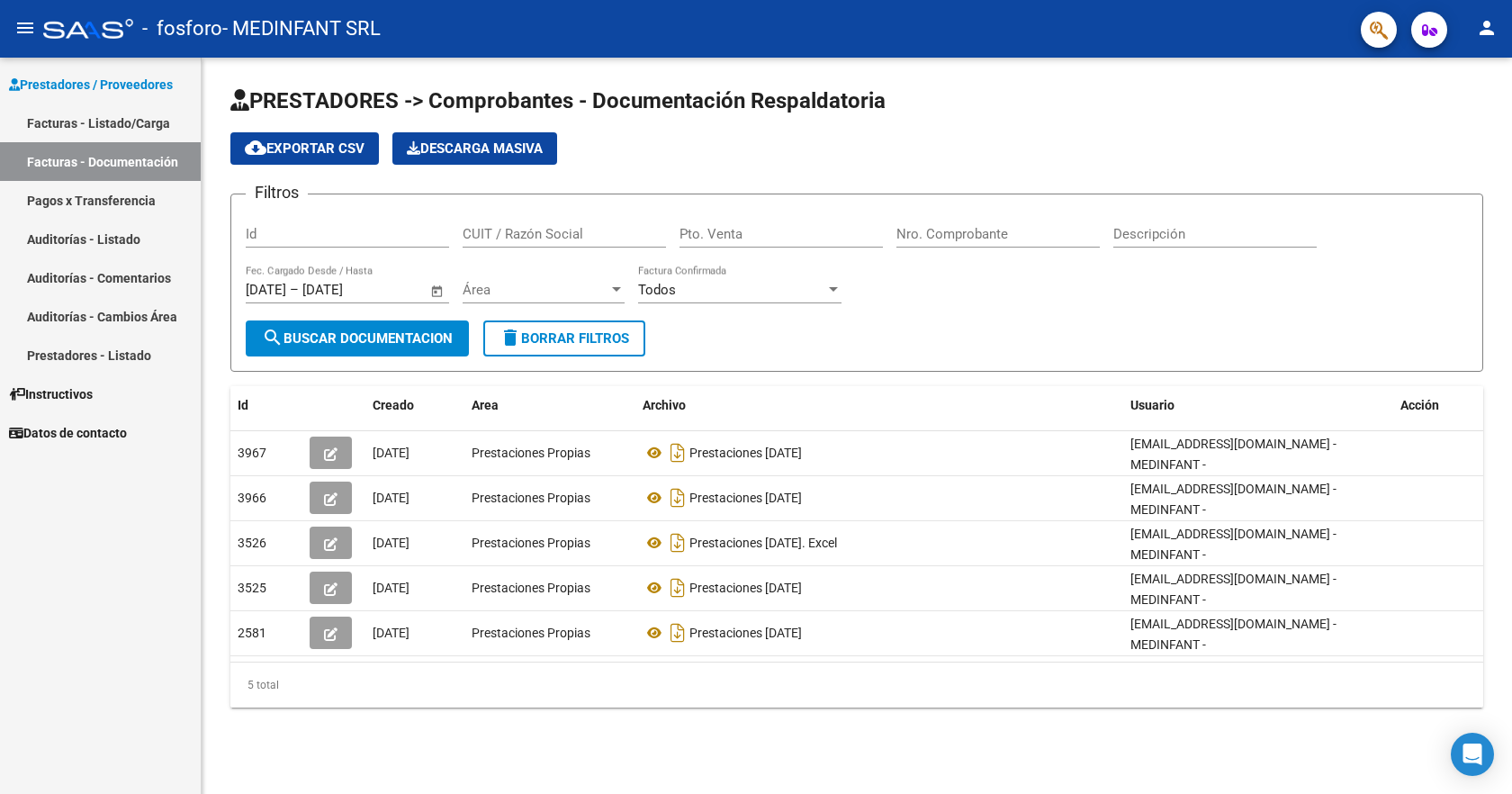
click at [117, 83] on span "Prestadores / Proveedores" at bounding box center [91, 84] width 164 height 19
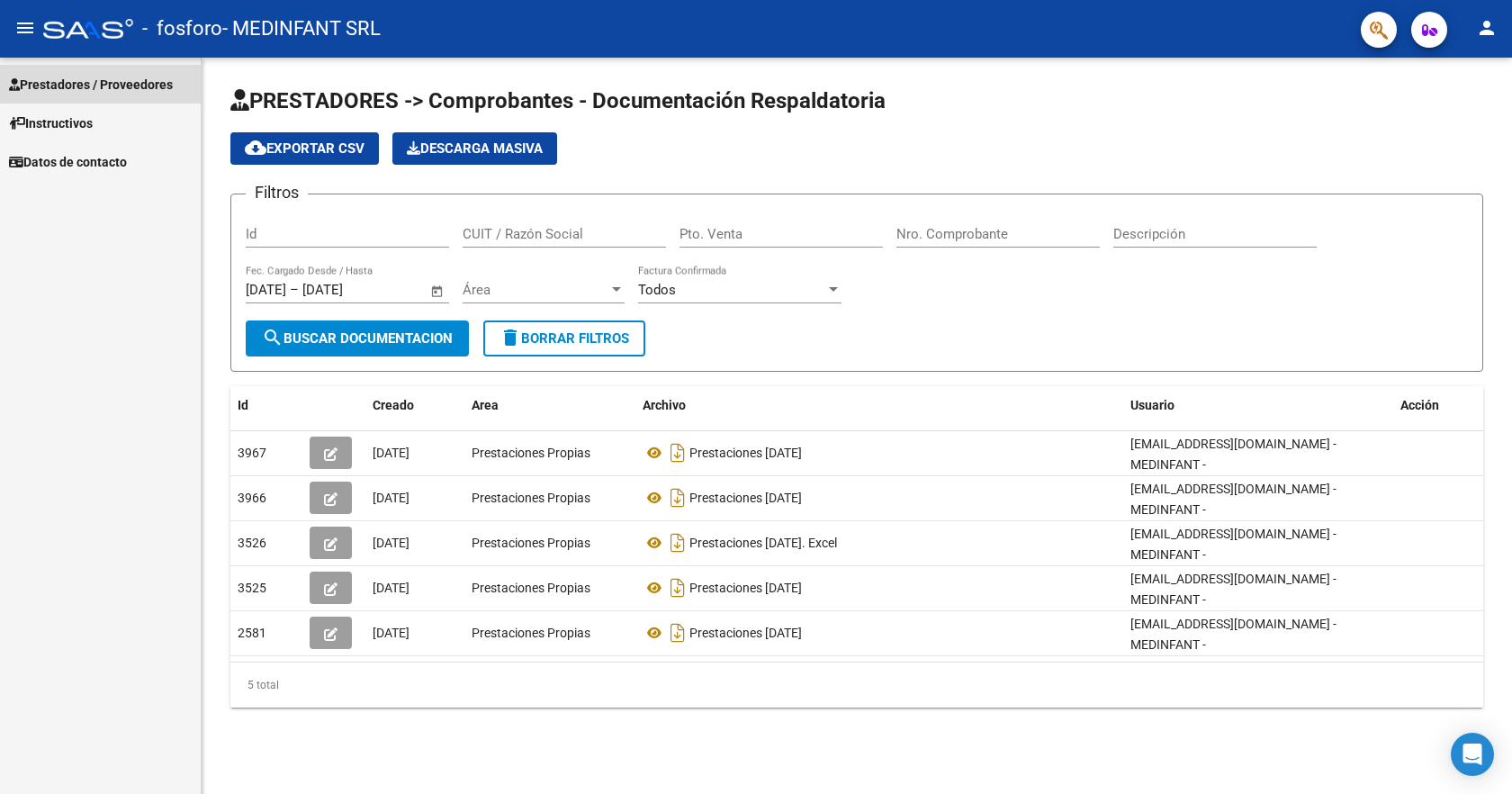
click at [127, 80] on span "Prestadores / Proveedores" at bounding box center [91, 84] width 164 height 19
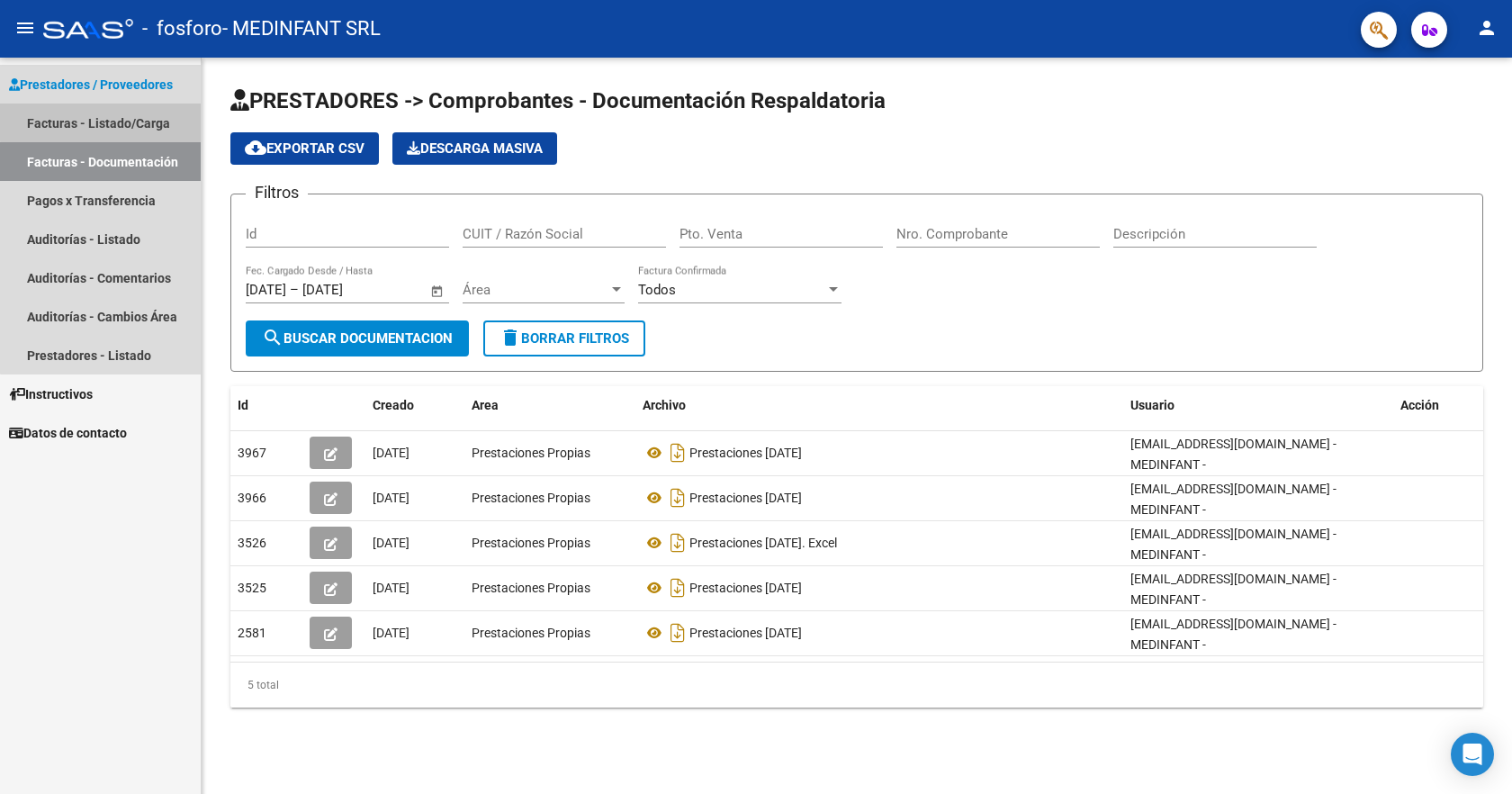
click at [119, 121] on link "Facturas - Listado/Carga" at bounding box center [100, 123] width 200 height 39
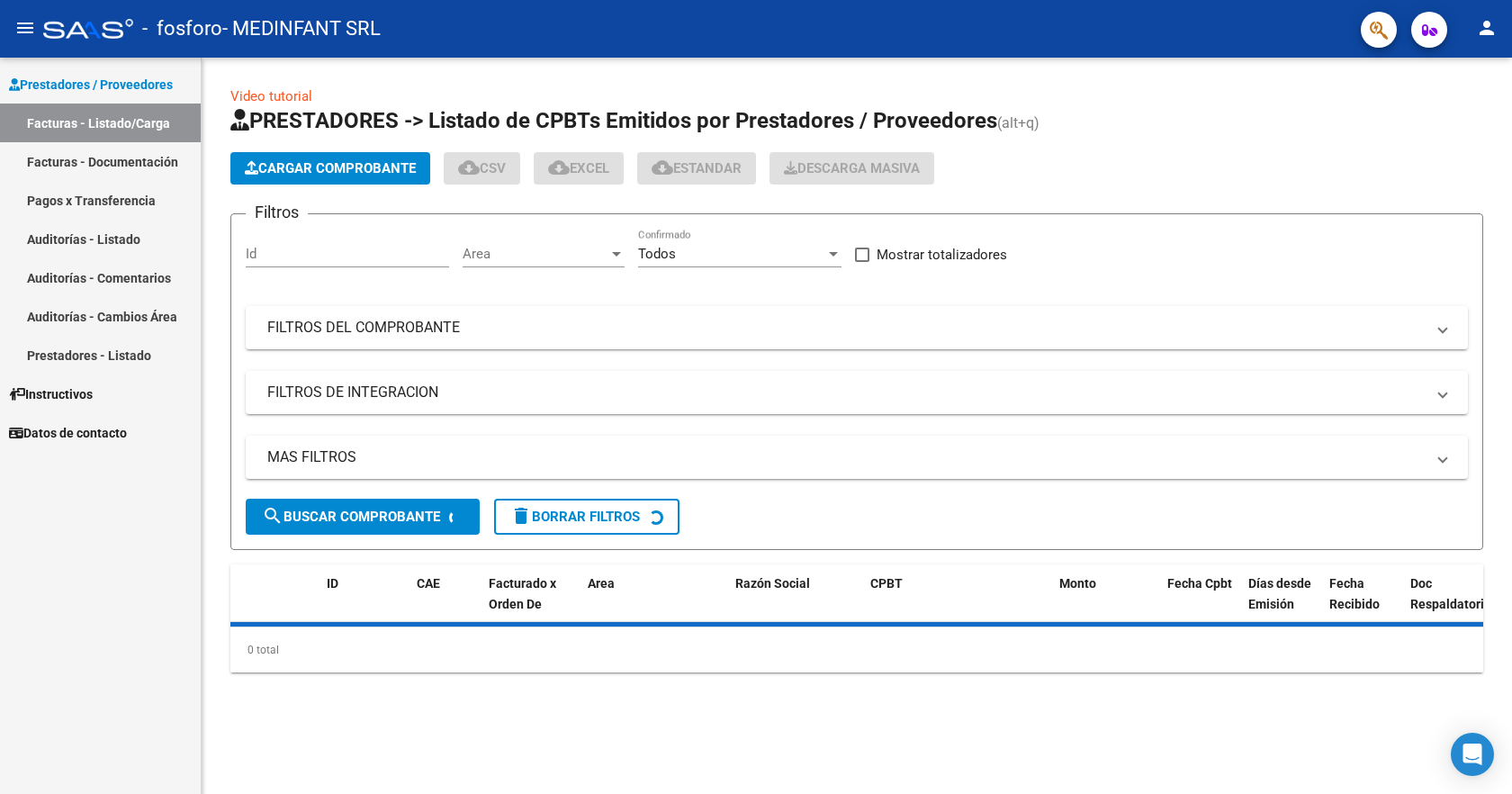
click at [338, 166] on span "Cargar Comprobante" at bounding box center [330, 168] width 171 height 16
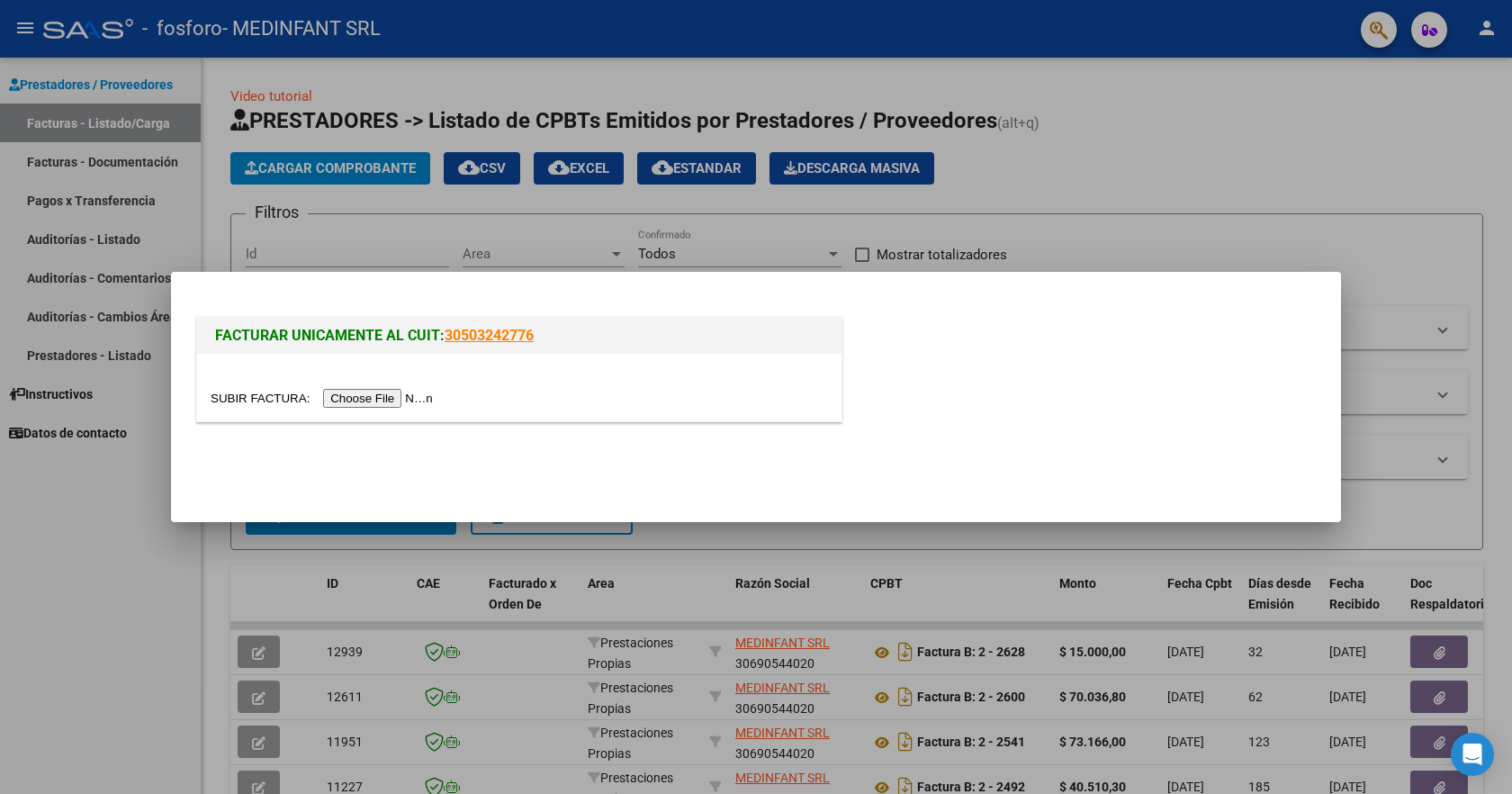
click at [408, 397] on input "file" at bounding box center [324, 398] width 228 height 19
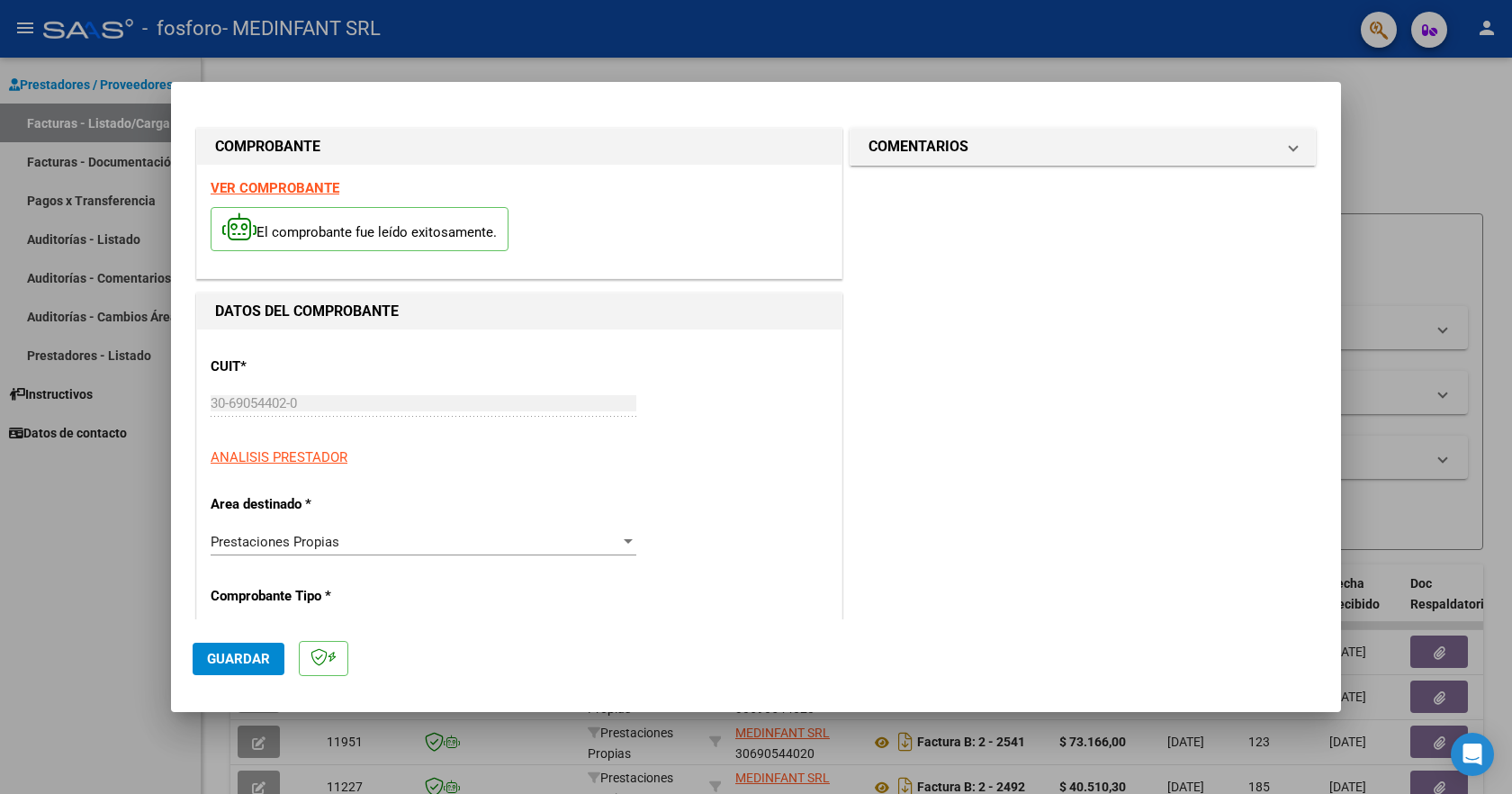
click at [317, 405] on input "30-69054402-0" at bounding box center [423, 403] width 426 height 16
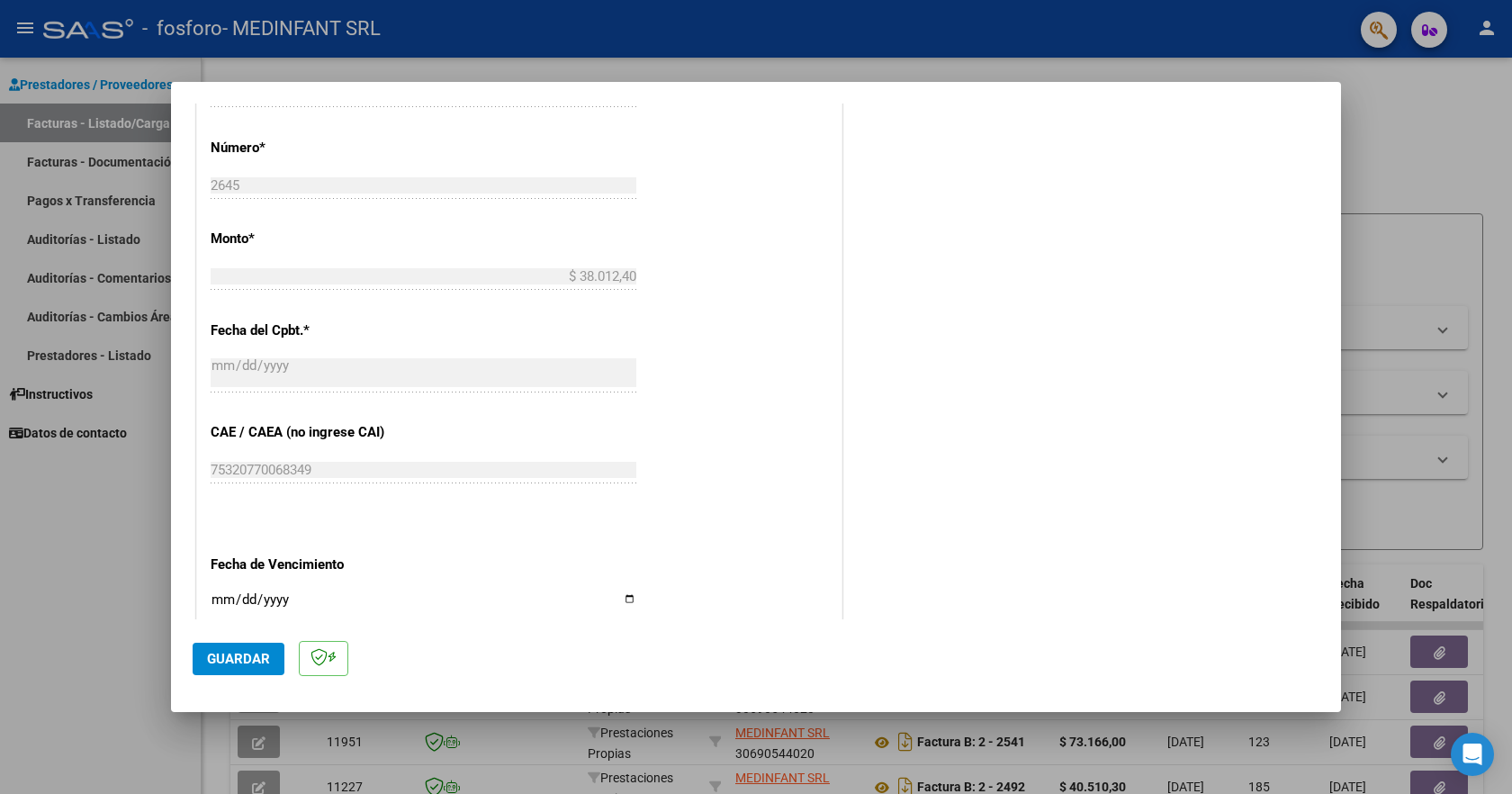
scroll to position [721, 0]
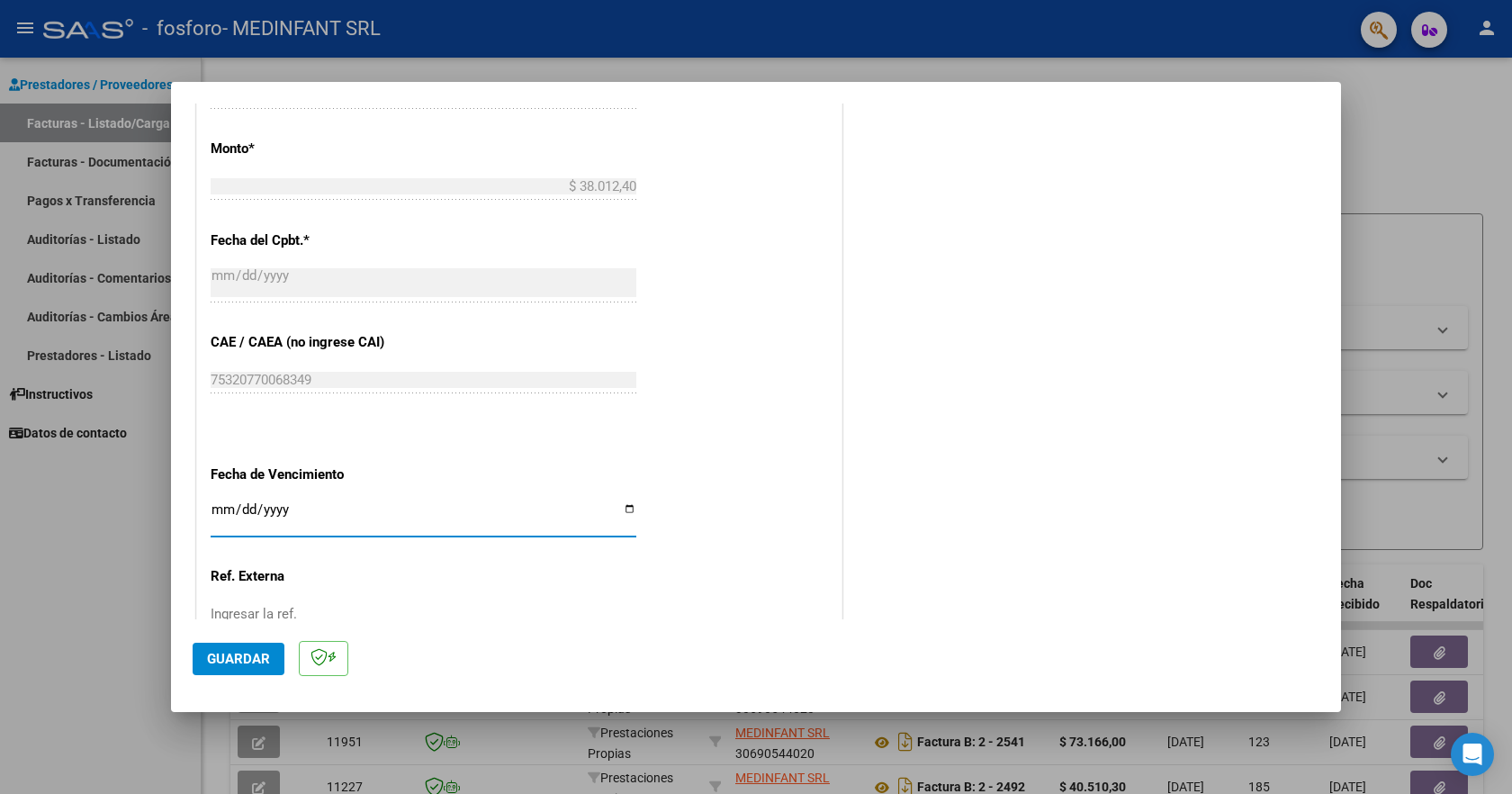
click at [624, 503] on input "Ingresar la fecha" at bounding box center [423, 517] width 426 height 29
type input "[DATE]"
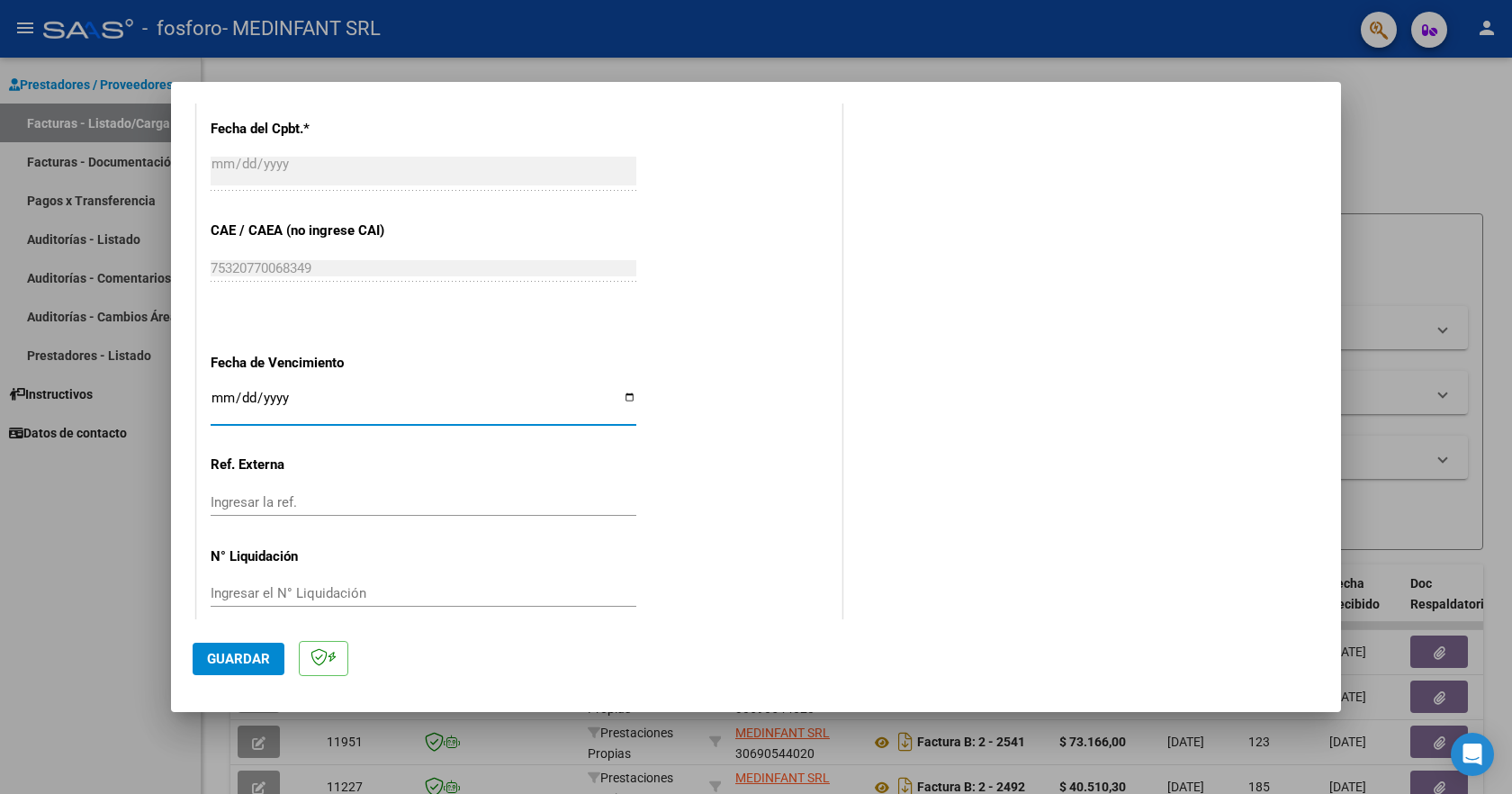
click at [262, 663] on span "Guardar" at bounding box center [238, 659] width 63 height 16
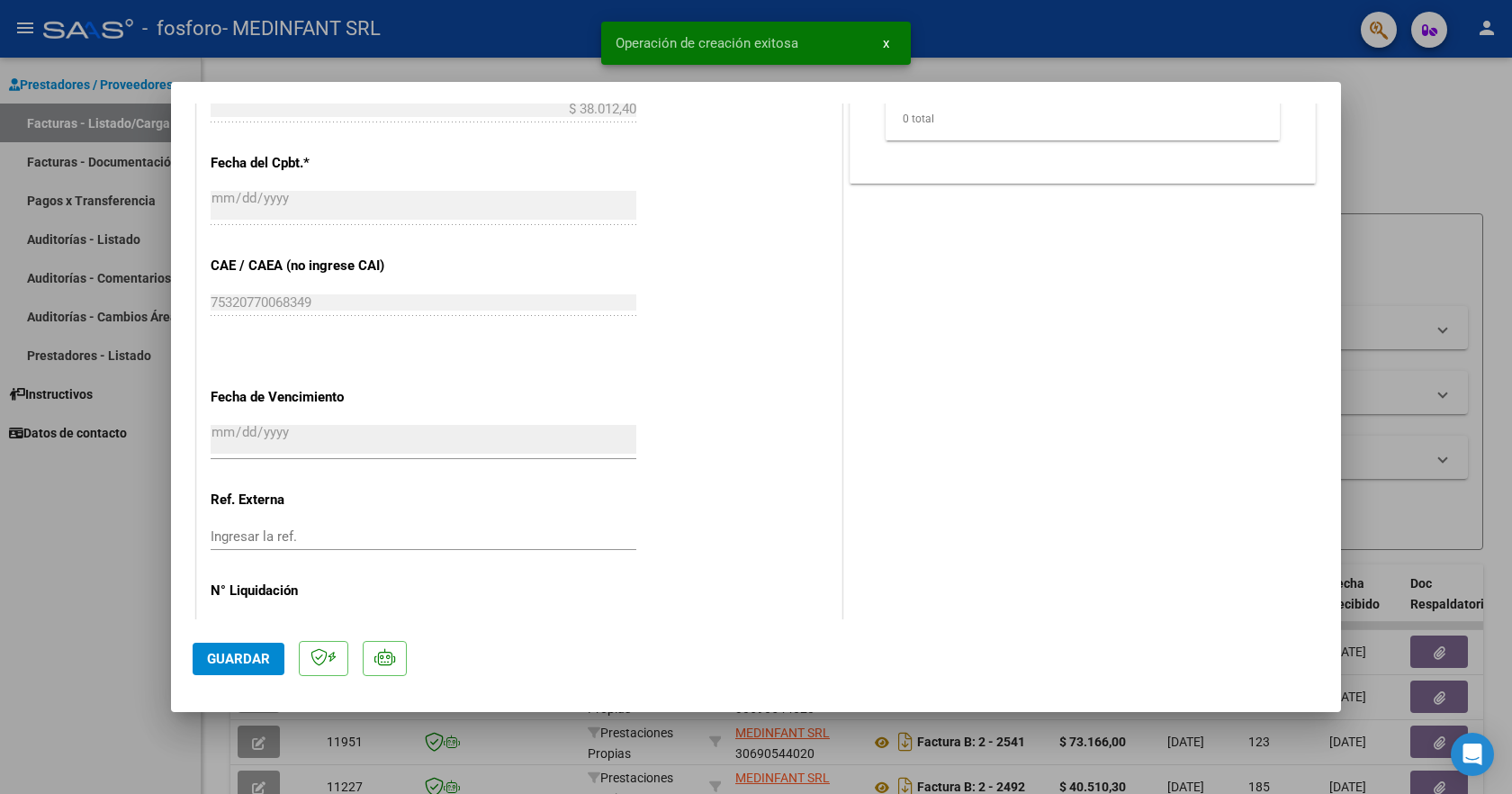
scroll to position [0, 0]
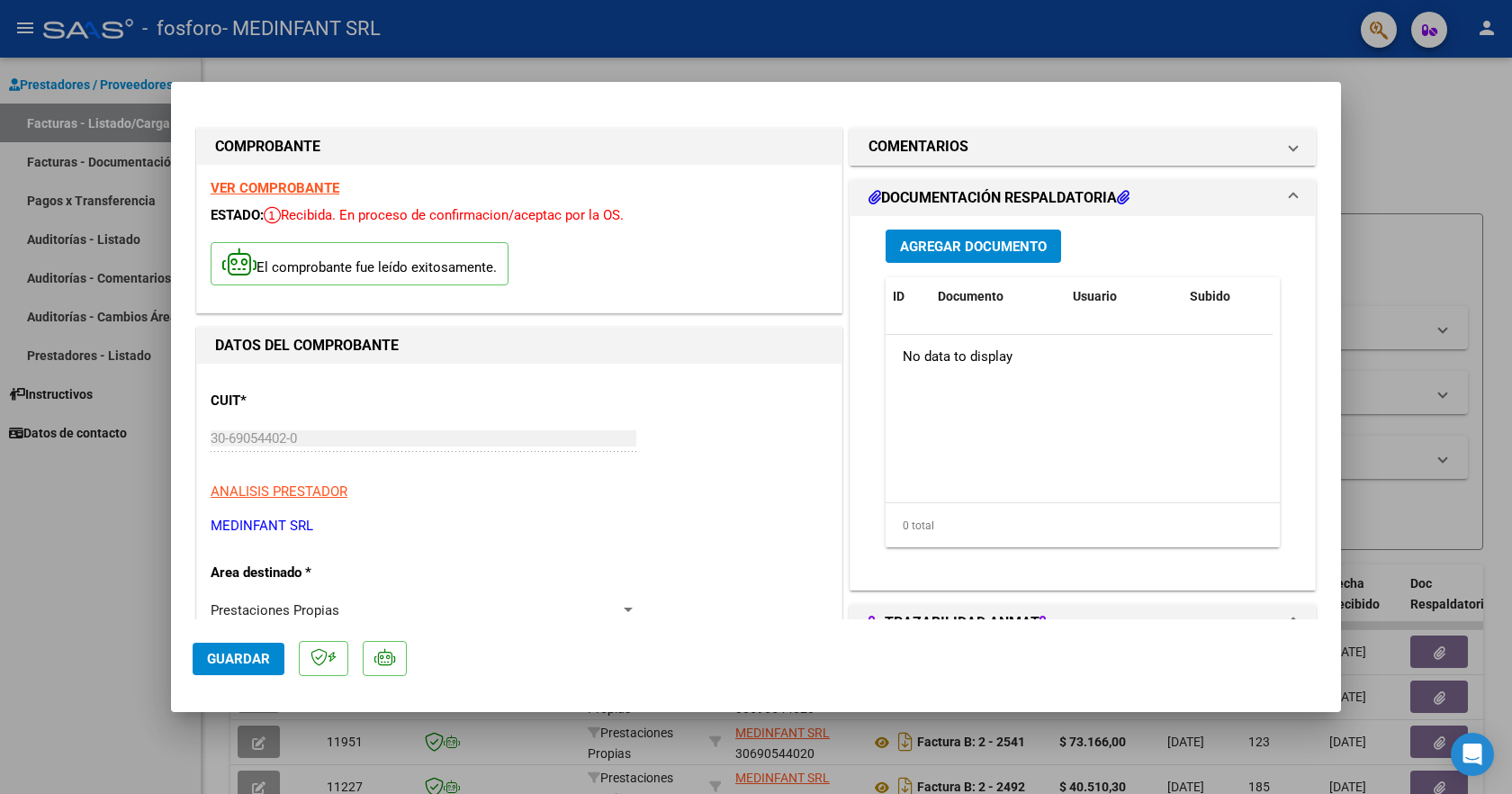
click at [980, 247] on span "Agregar Documento" at bounding box center [973, 246] width 146 height 16
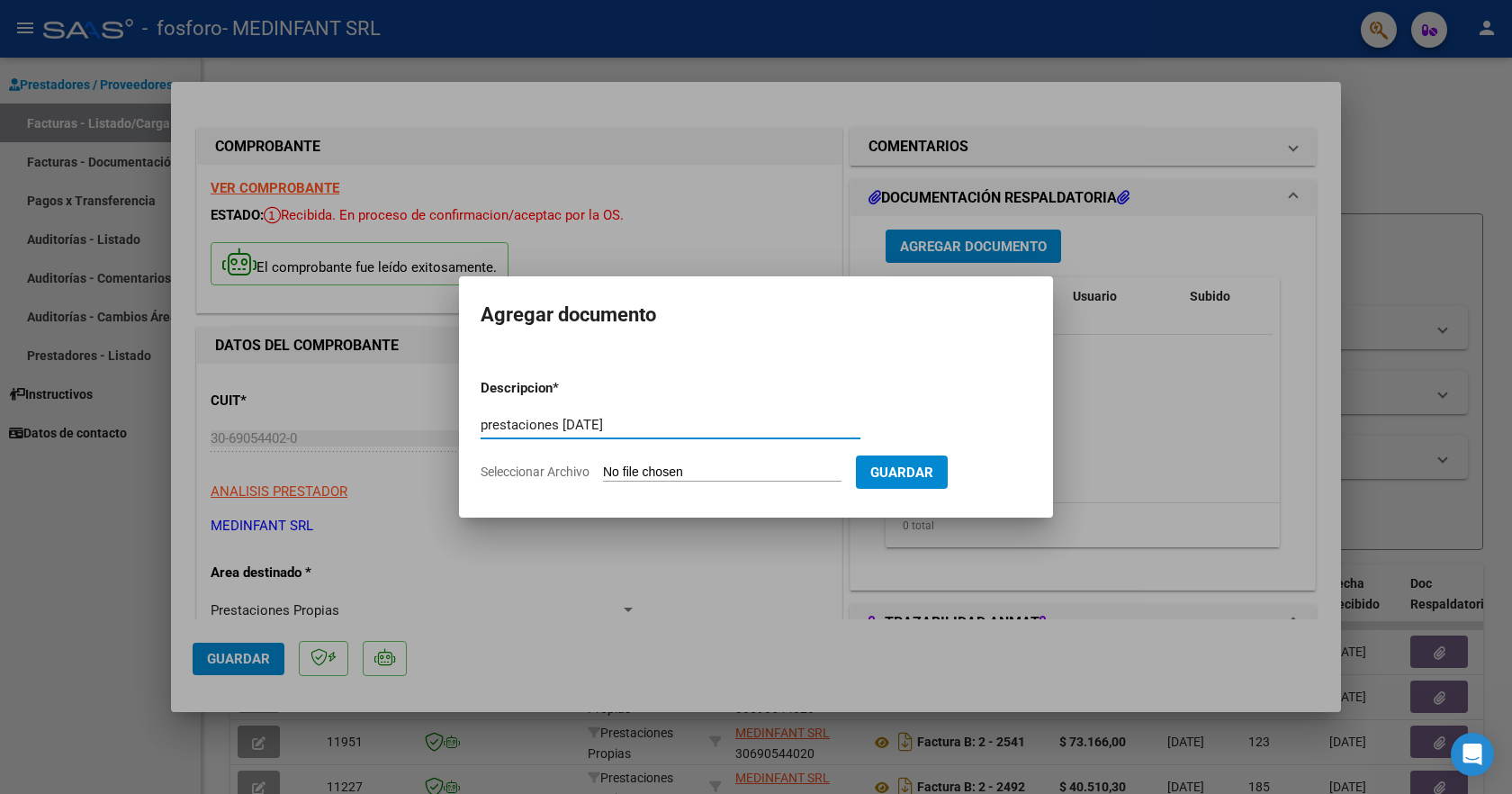
type input "prestaciones [DATE]"
click at [764, 463] on form "Descripcion * prestaciones [DATE] Escriba aquí una descripcion Seleccionar Arch…" at bounding box center [756, 430] width 551 height 132
click at [665, 467] on input "Seleccionar Archivo" at bounding box center [721, 473] width 238 height 17
type input "C:\fakepath\OSPIF.pdf"
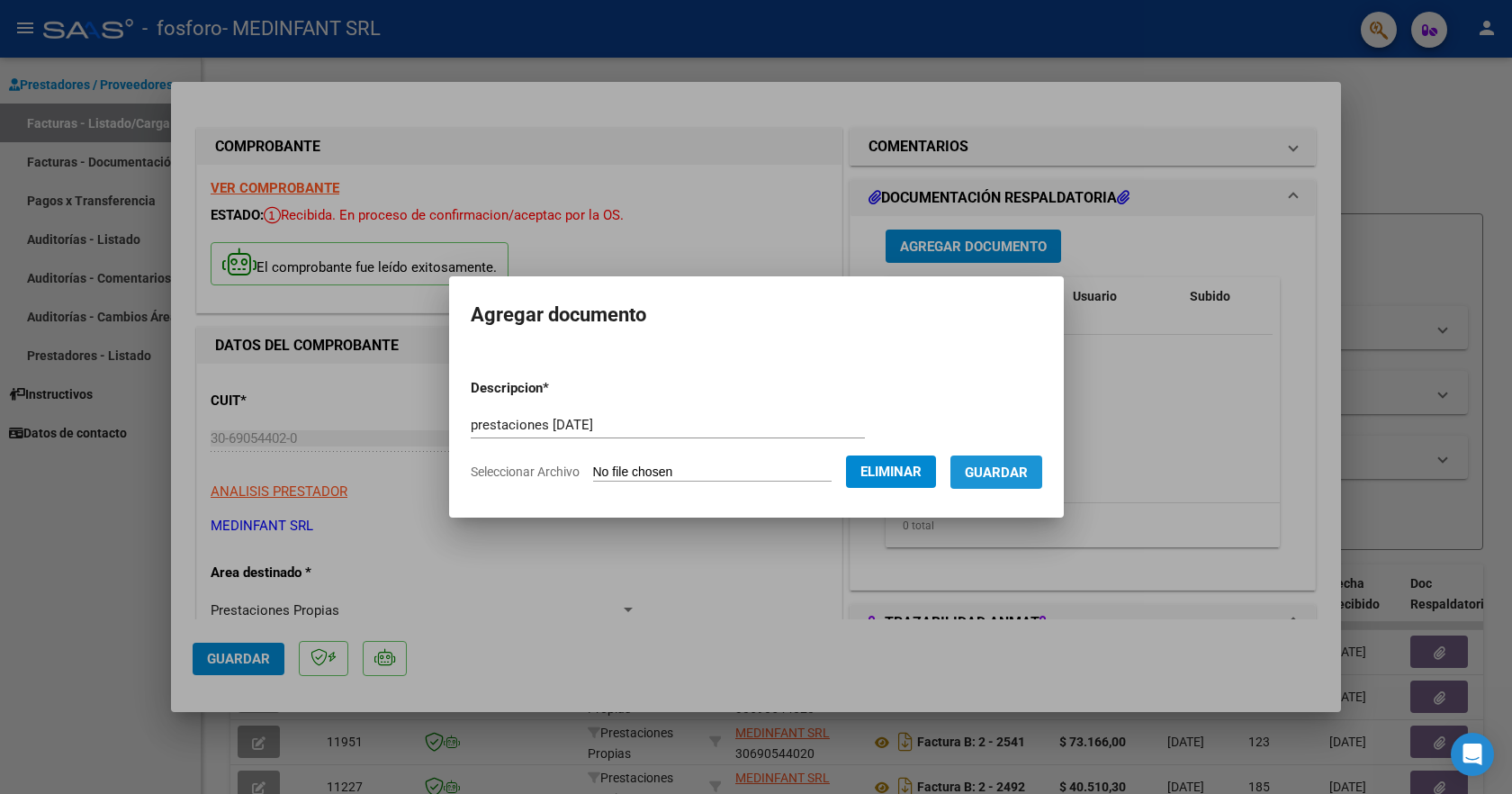
click at [988, 464] on span "Guardar" at bounding box center [997, 471] width 63 height 16
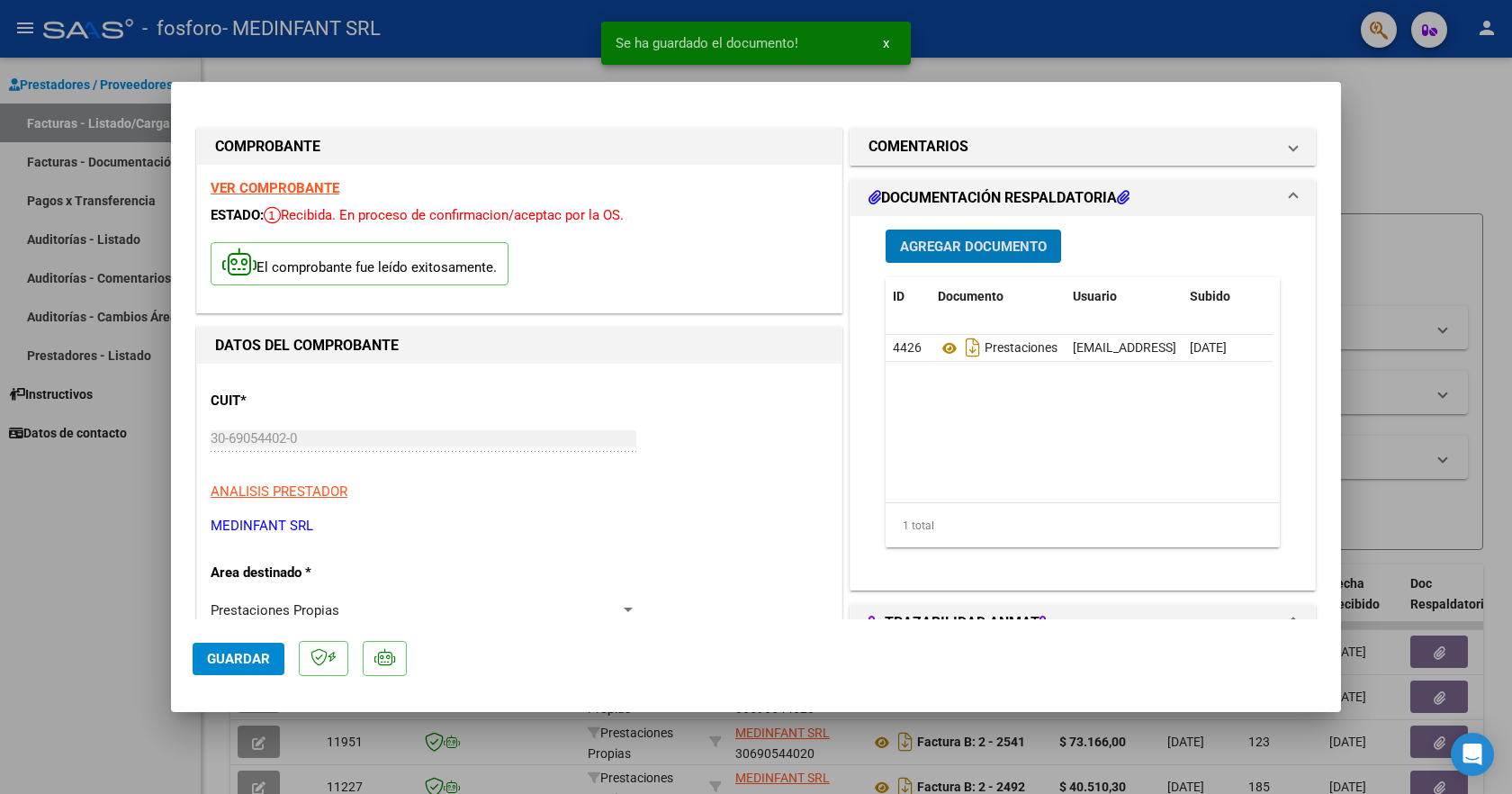
click at [967, 245] on span "Agregar Documento" at bounding box center [973, 246] width 146 height 16
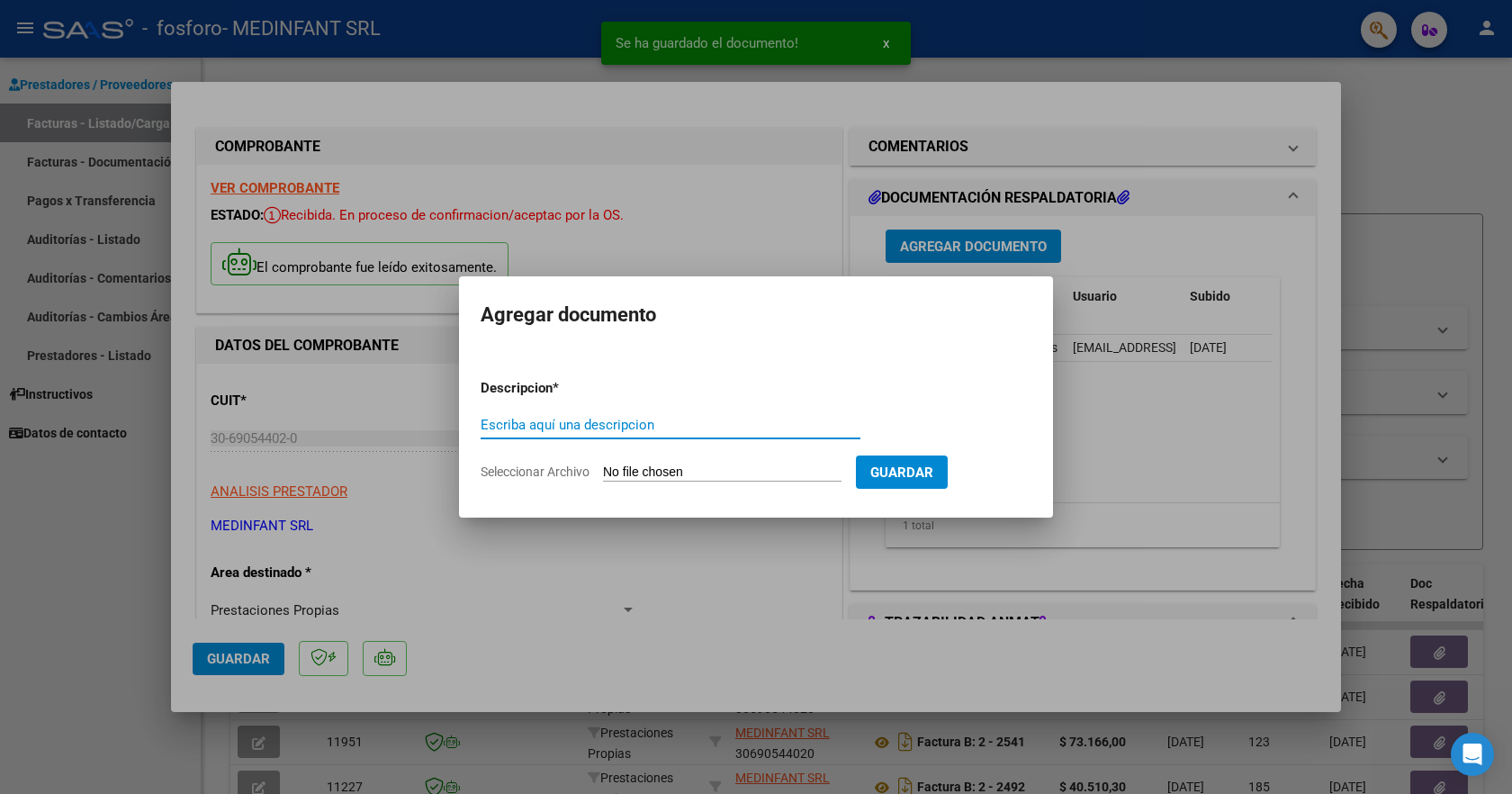
click at [659, 427] on input "Escriba aquí una descripcion" at bounding box center [670, 424] width 380 height 16
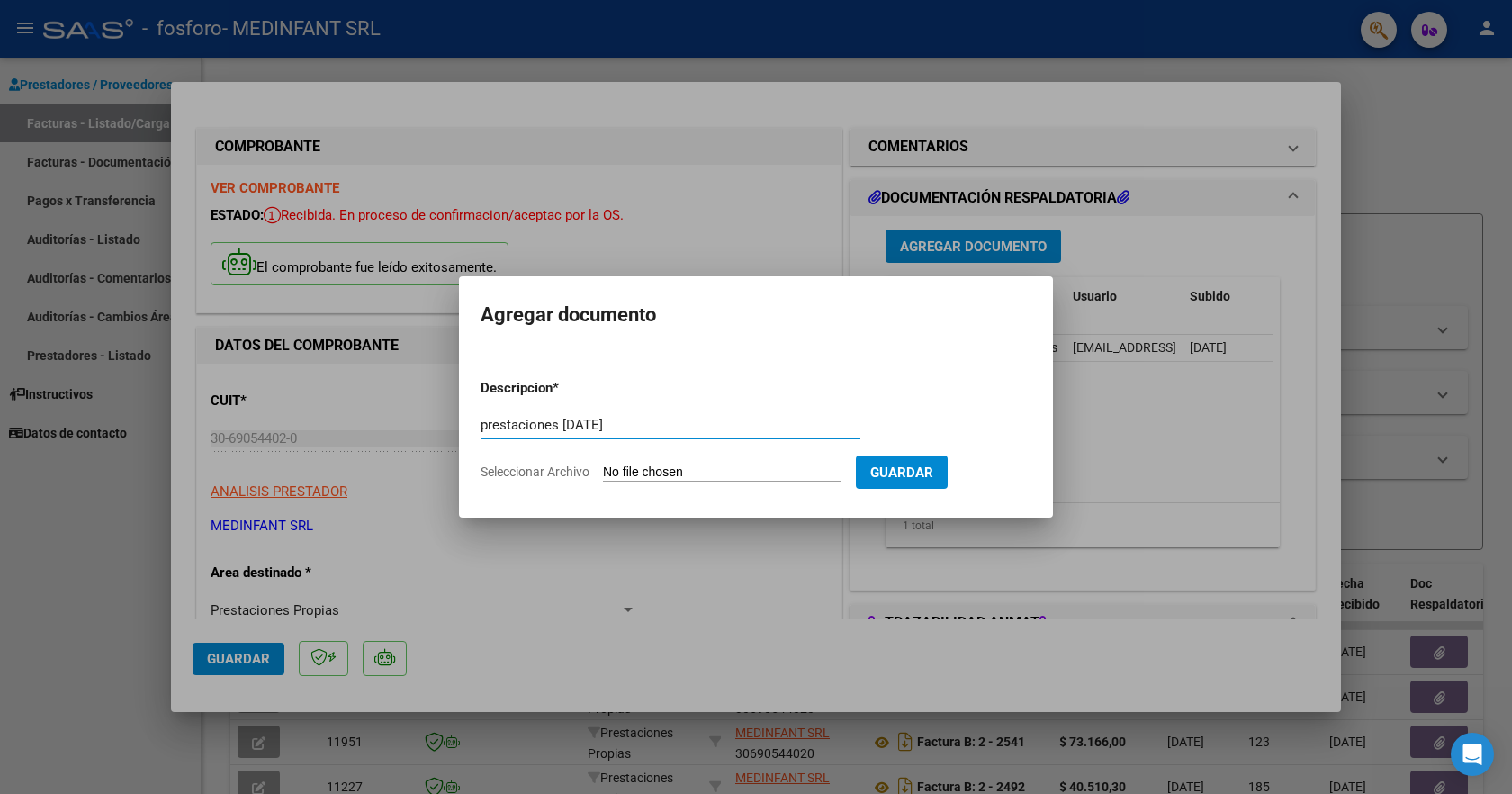
type input "prestaciones [DATE]"
click at [671, 472] on input "Seleccionar Archivo" at bounding box center [721, 473] width 238 height 17
type input "C:\fakepath\OSPIF.XLS"
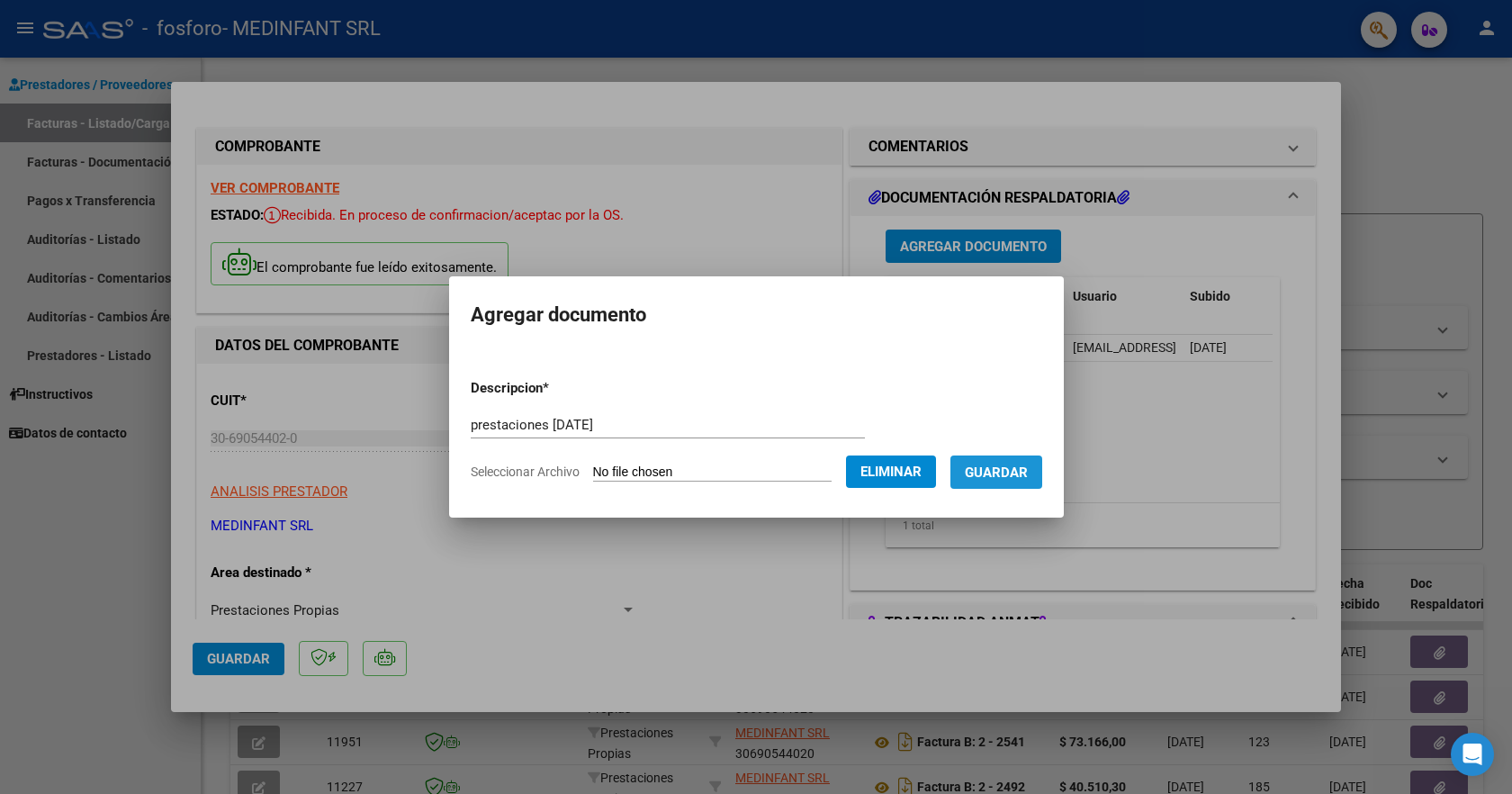
click at [1003, 469] on span "Guardar" at bounding box center [997, 472] width 63 height 16
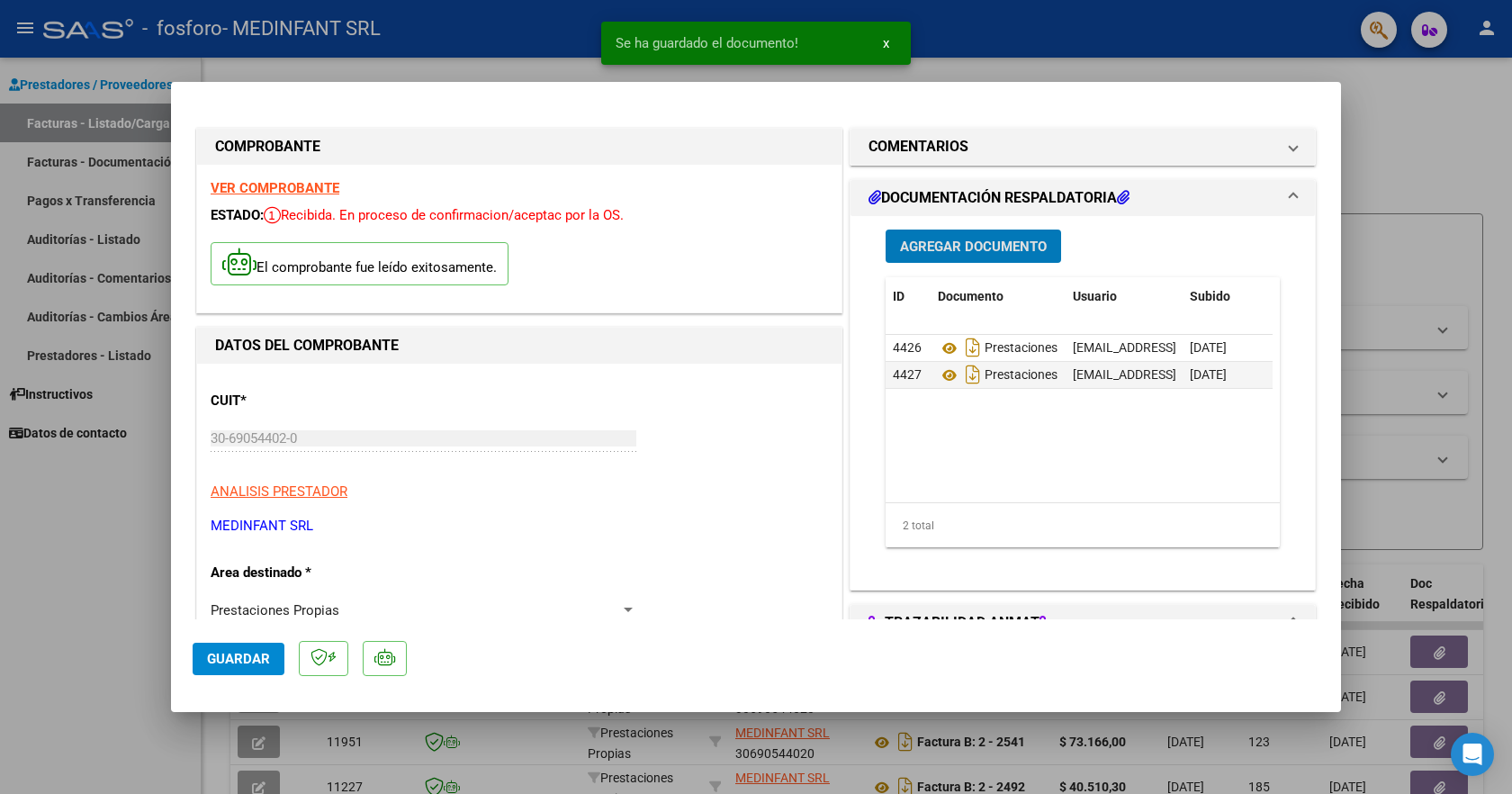
scroll to position [360, 0]
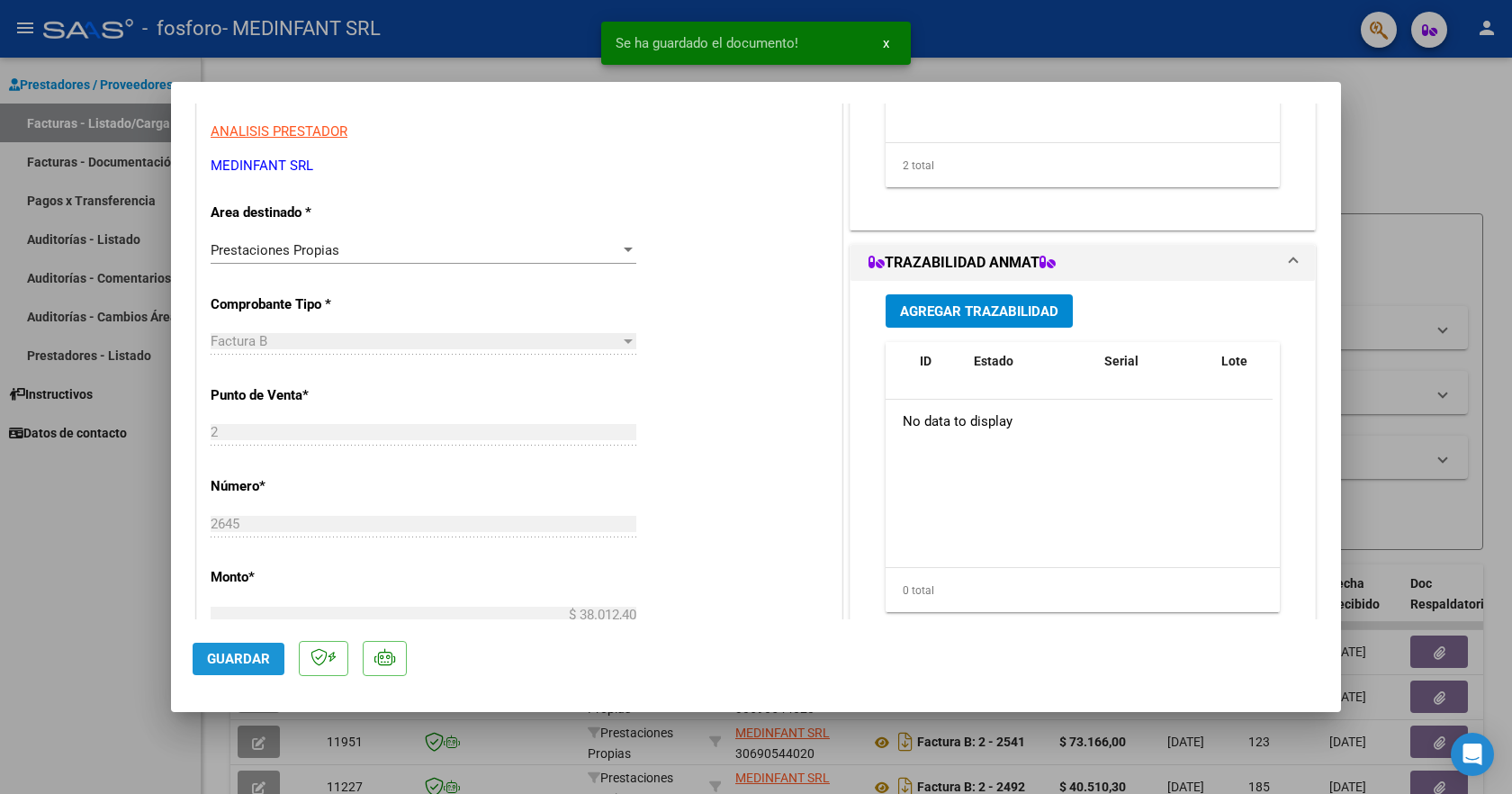
click at [248, 657] on span "Guardar" at bounding box center [238, 659] width 63 height 16
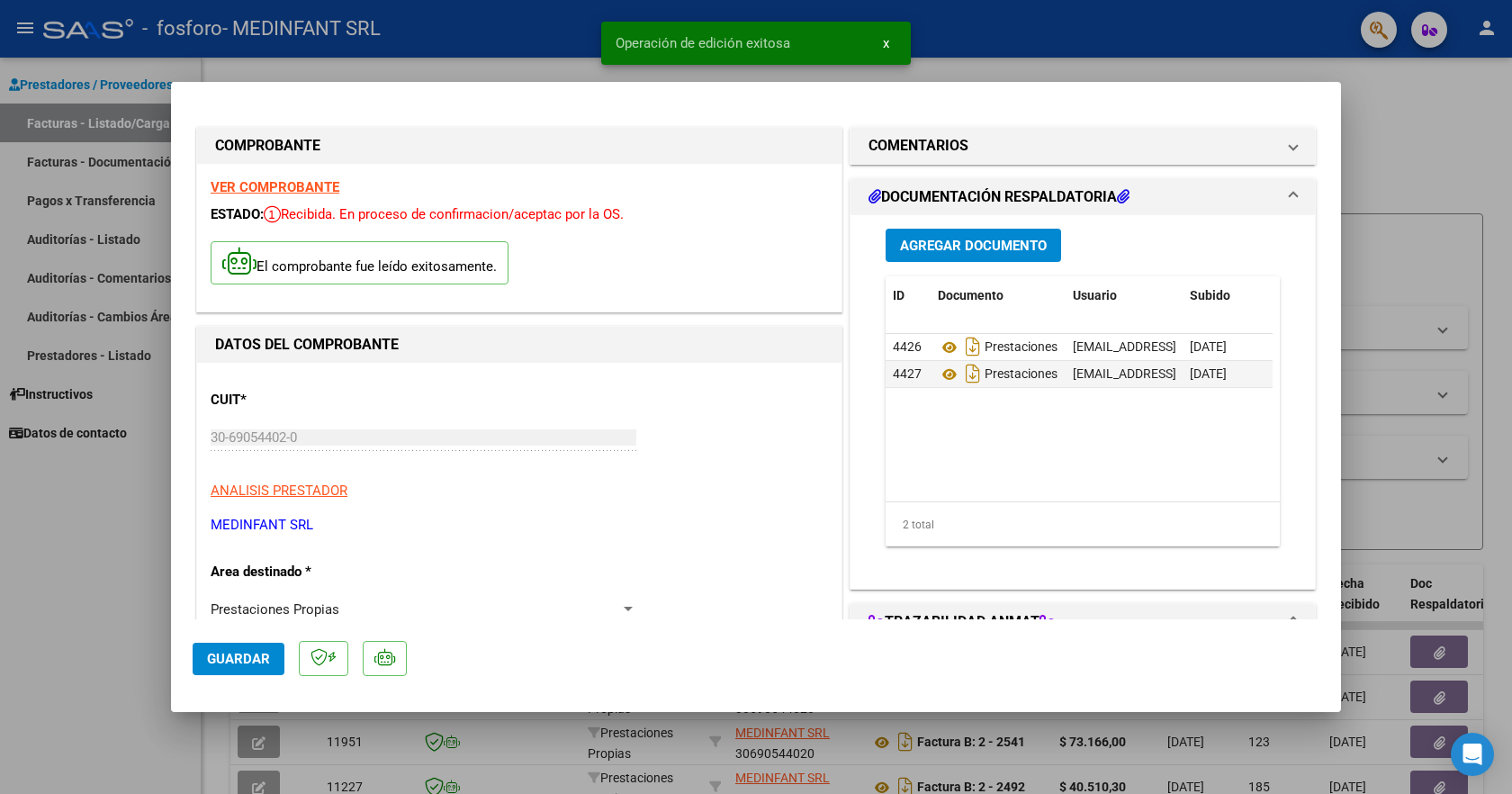
scroll to position [0, 0]
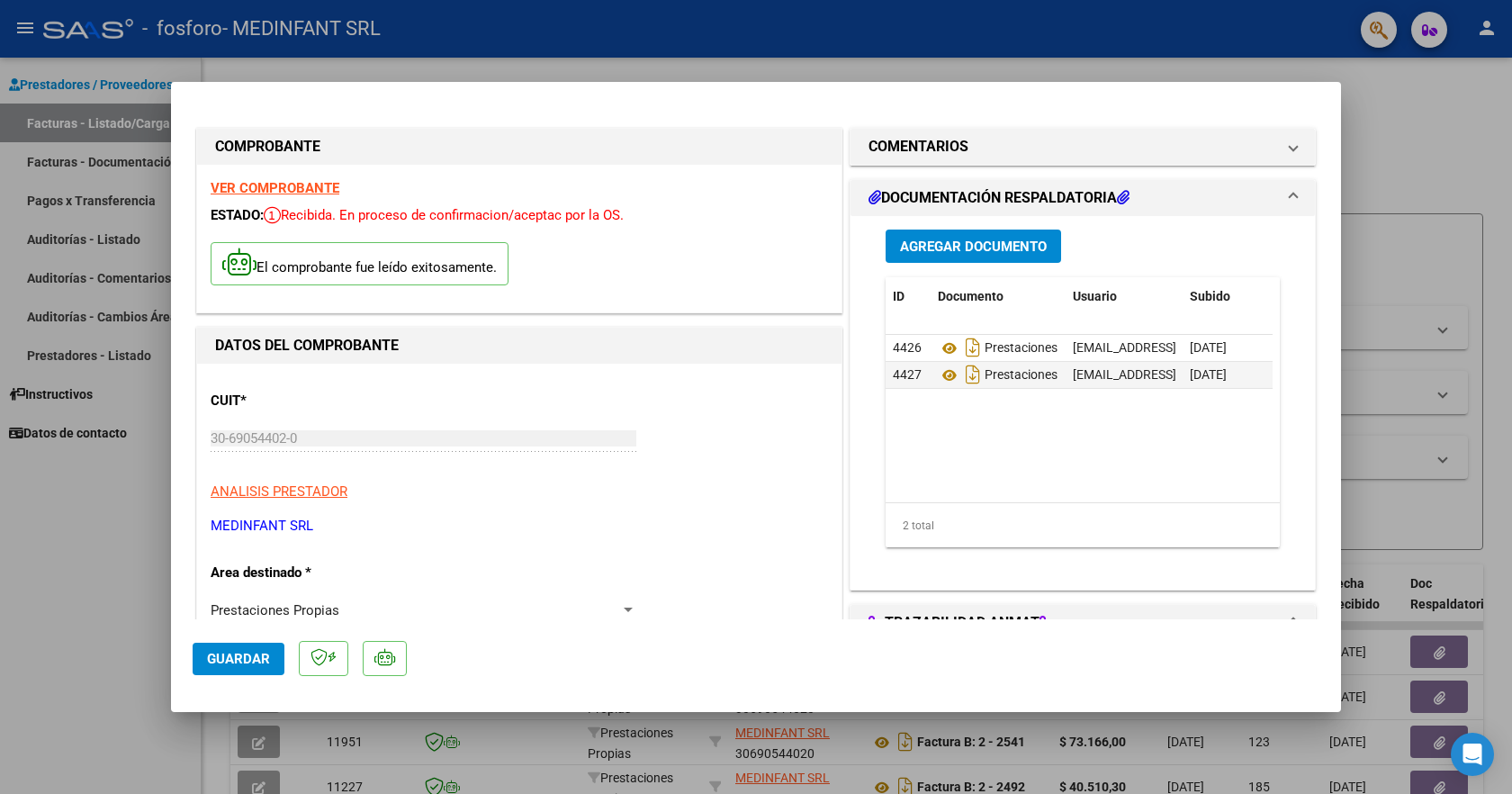
click at [101, 127] on div at bounding box center [756, 397] width 1512 height 794
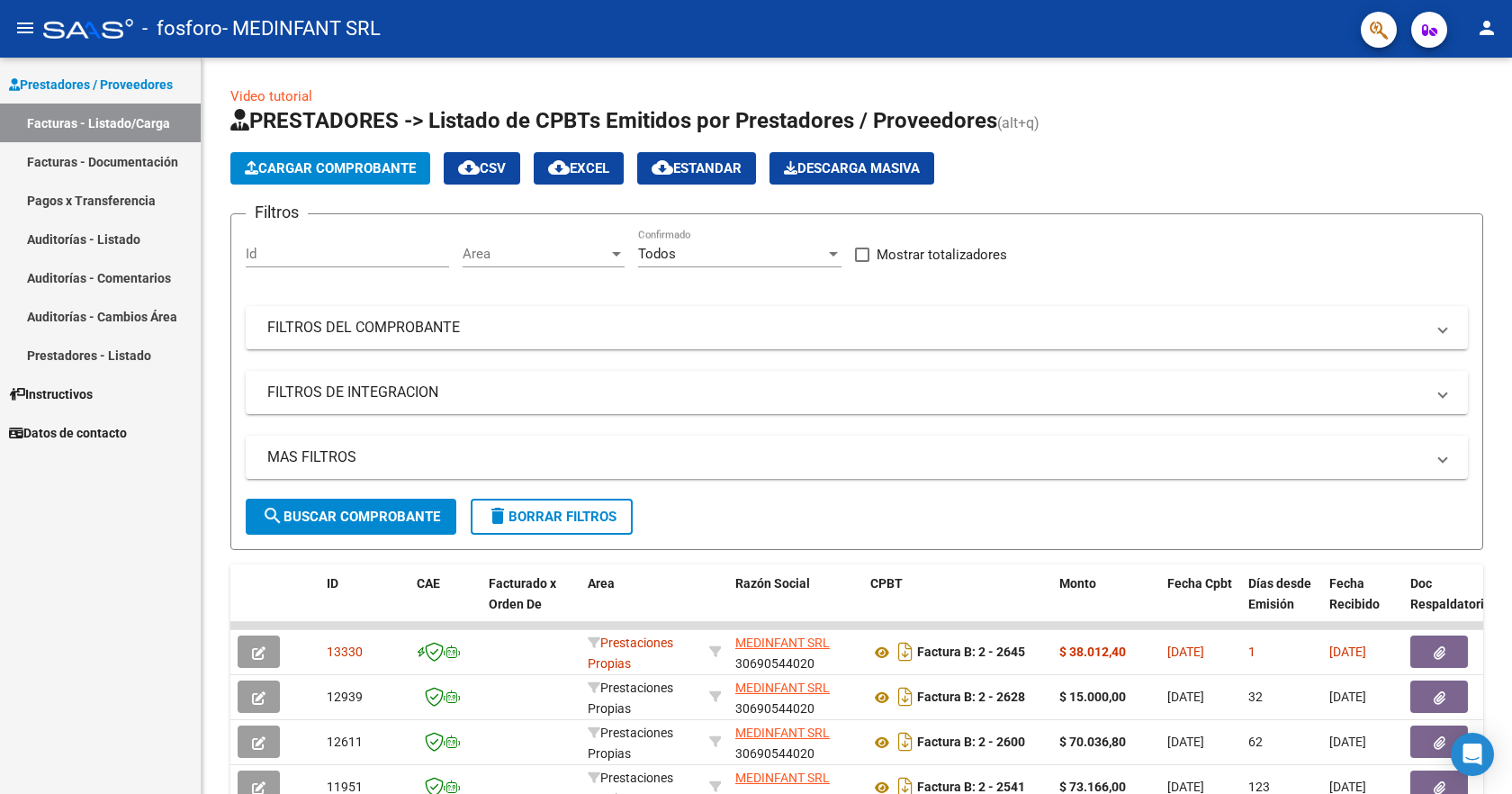
click at [1485, 29] on mat-icon "person" at bounding box center [1486, 27] width 21 height 21
click at [1455, 117] on button "exit_to_app Salir" at bounding box center [1450, 119] width 109 height 44
